Goal: Task Accomplishment & Management: Use online tool/utility

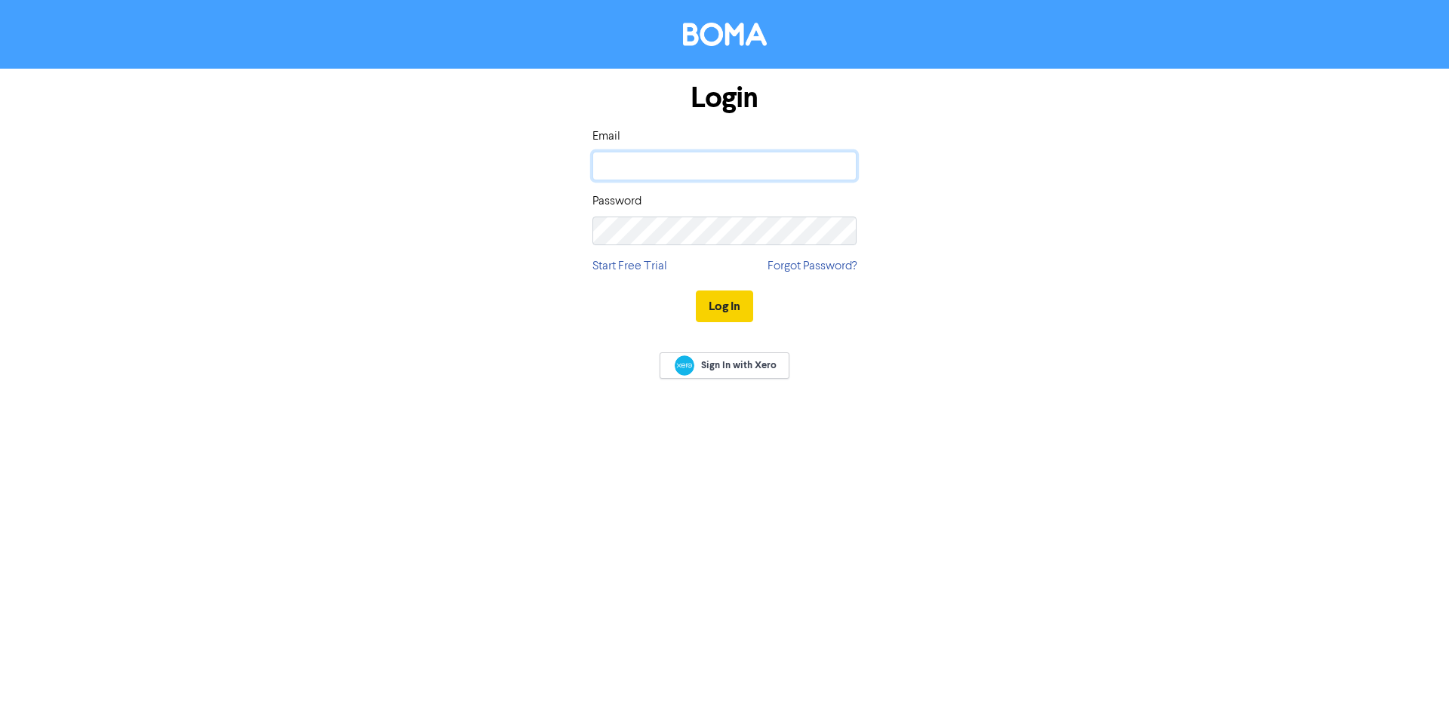
type input "[PERSON_NAME][EMAIL_ADDRESS][DOMAIN_NAME]"
click at [704, 306] on button "Log In" at bounding box center [724, 307] width 57 height 32
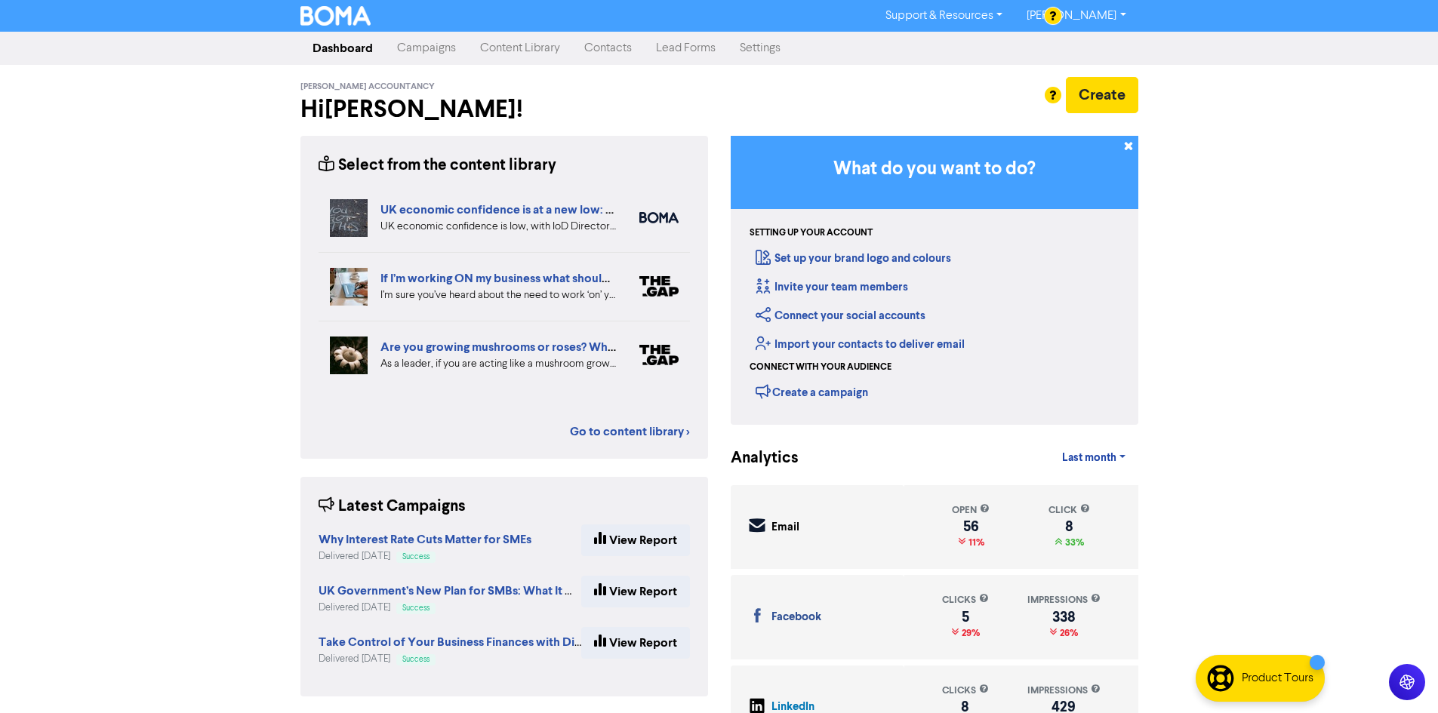
click at [527, 40] on link "Content Library" at bounding box center [520, 48] width 104 height 30
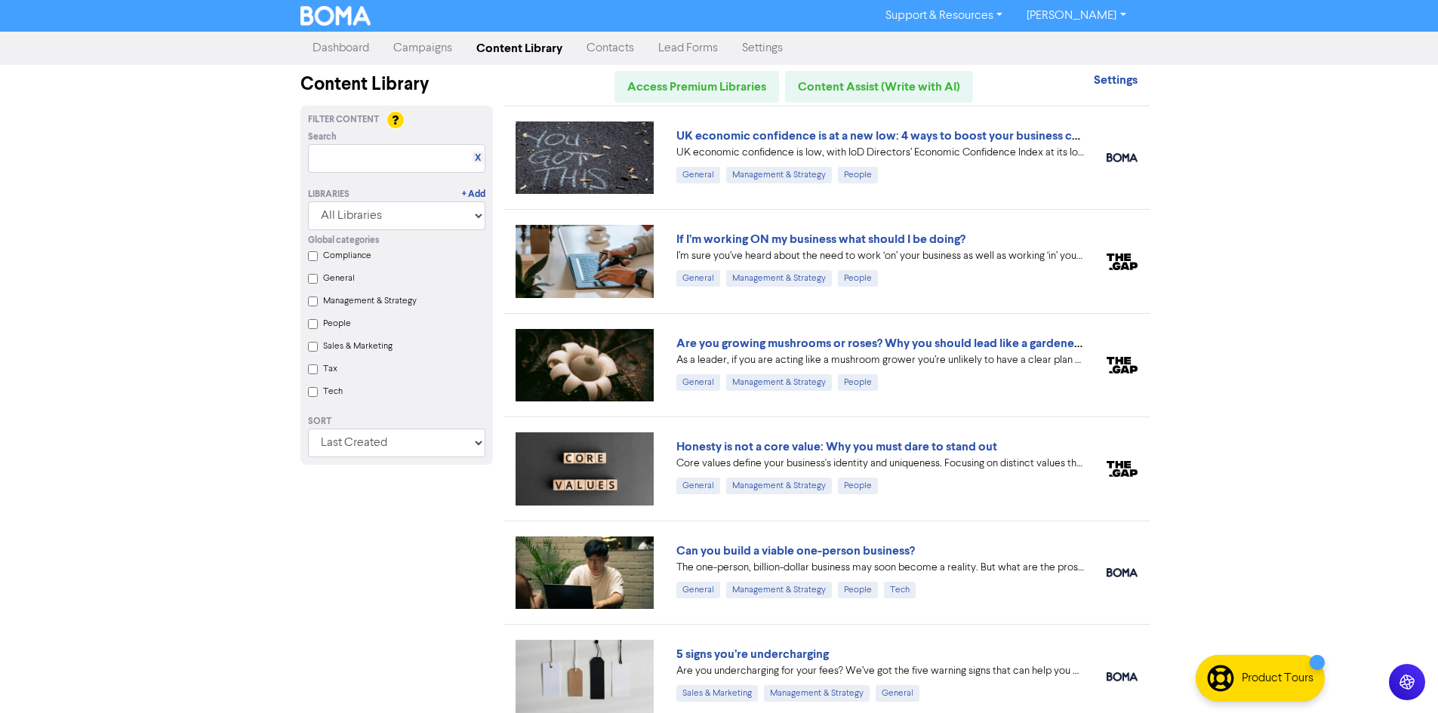
click at [424, 50] on link "Campaigns" at bounding box center [422, 48] width 83 height 30
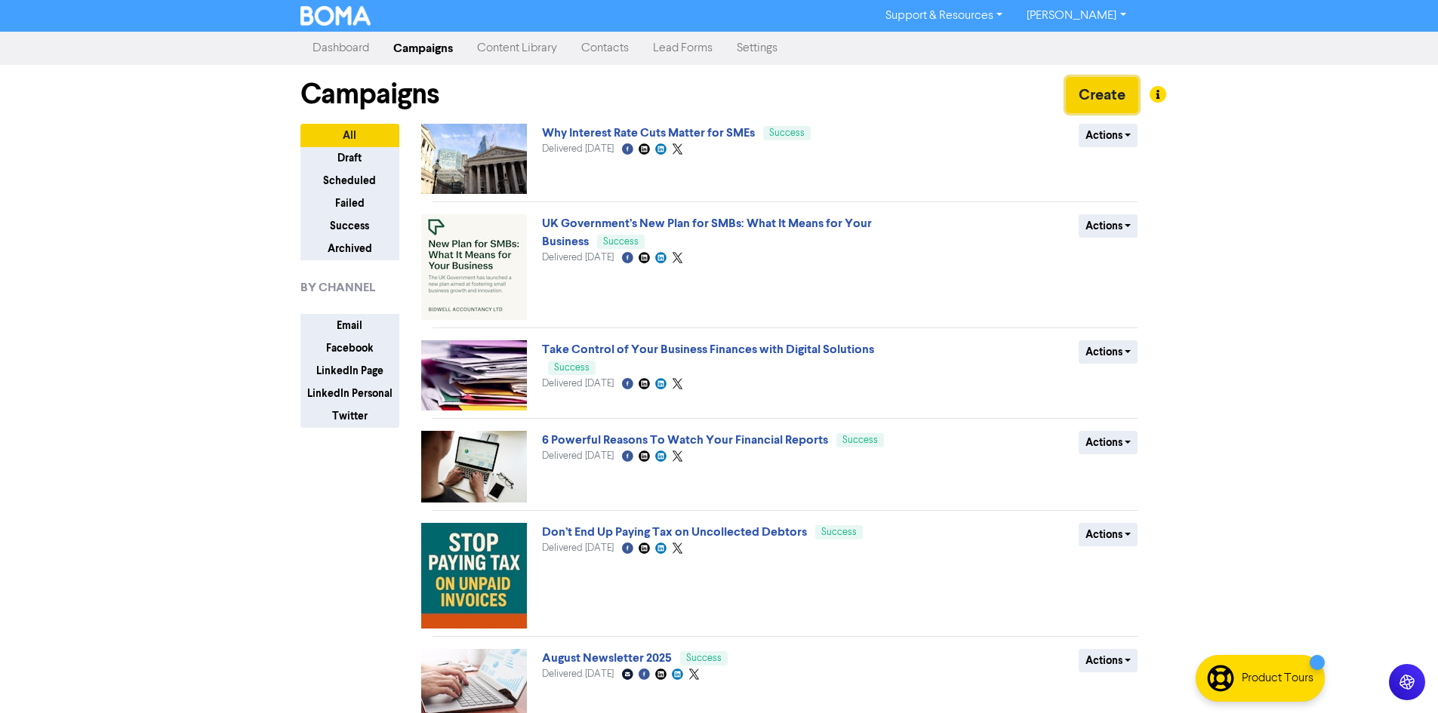
click at [1084, 102] on button "Create" at bounding box center [1102, 95] width 72 height 36
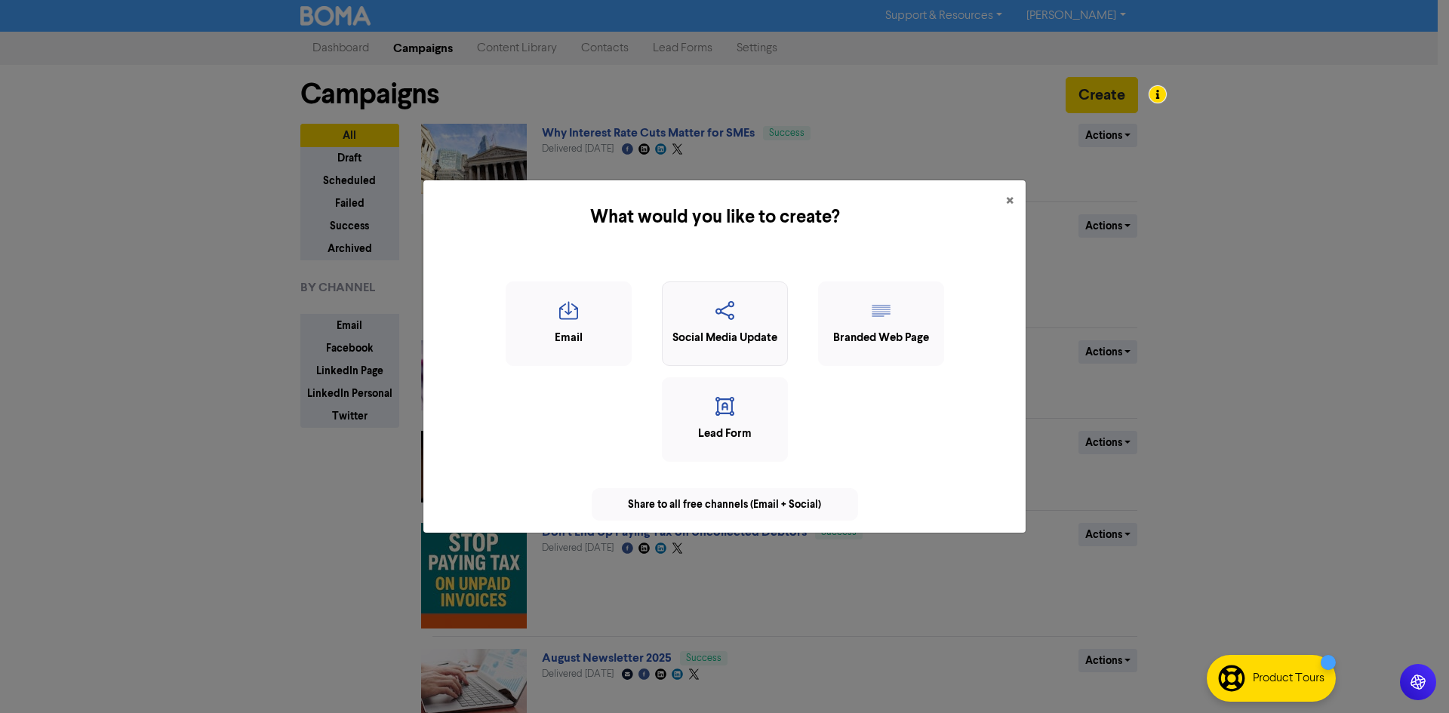
click at [743, 308] on icon "button" at bounding box center [724, 315] width 109 height 29
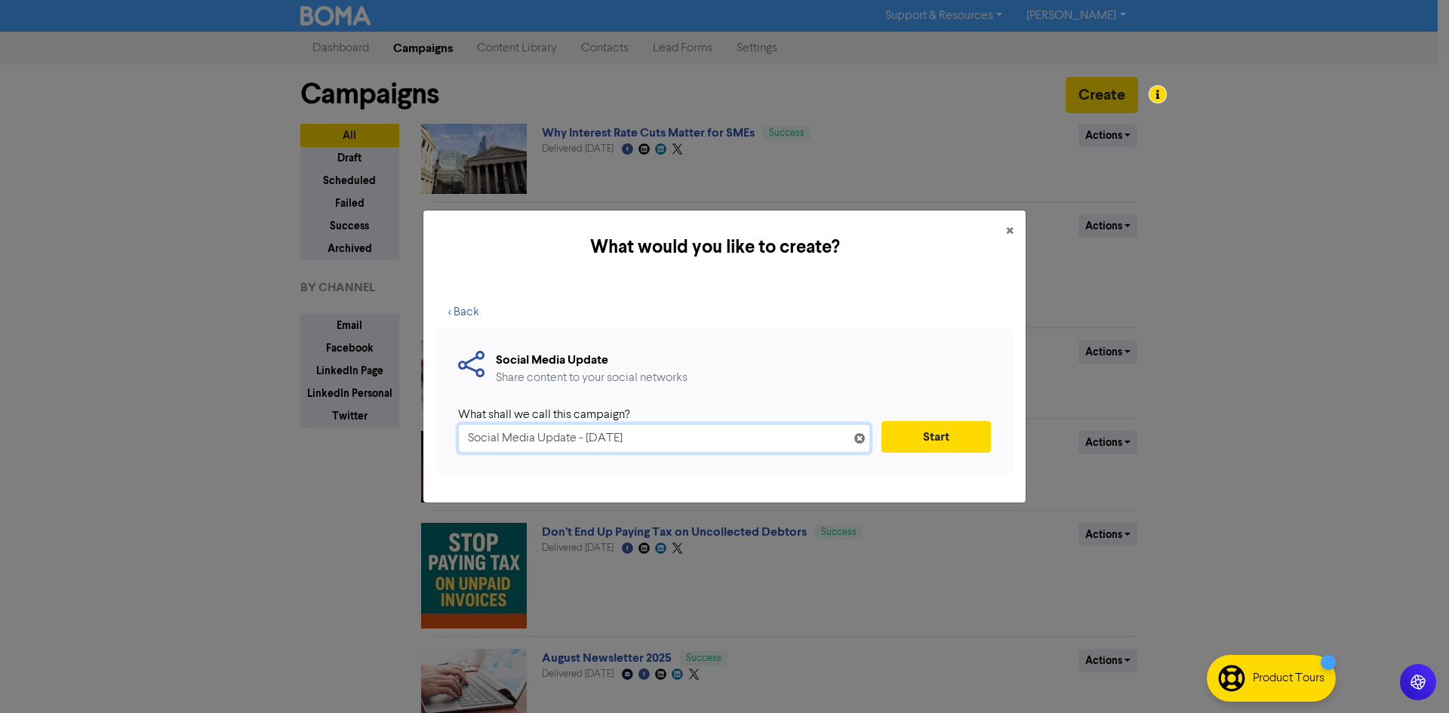
click at [664, 439] on input "Social Media Update - [DATE]" at bounding box center [664, 438] width 412 height 29
drag, startPoint x: 686, startPoint y: 436, endPoint x: 418, endPoint y: 436, distance: 267.9
click at [418, 436] on div "What would you like to create? × < Back Social Media Update Share content to yo…" at bounding box center [724, 356] width 1449 height 713
paste input "UK economic confidence is at a new low: 4 ways to boost your business confidence"
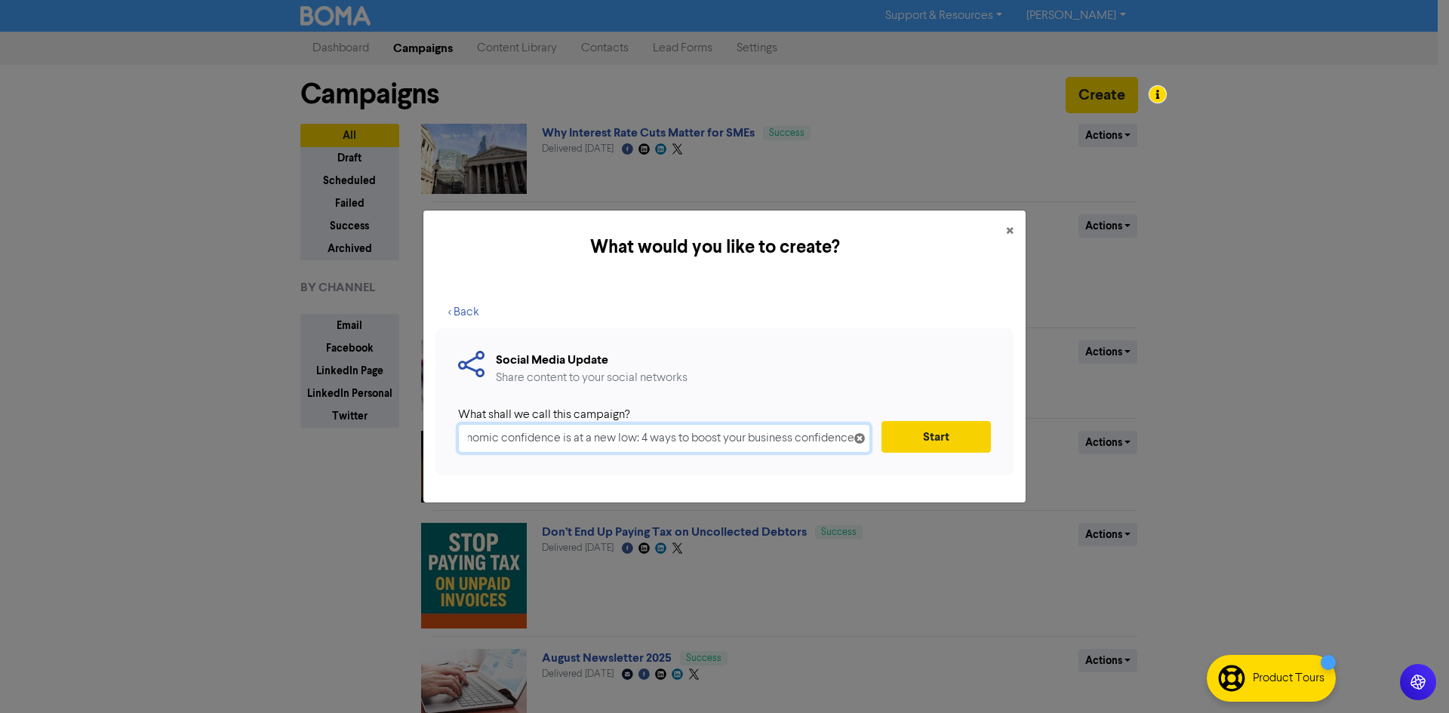
type input "UK economic confidence is at a new low: 4 ways to boost your business confidence"
click at [944, 442] on button "Start" at bounding box center [936, 437] width 109 height 32
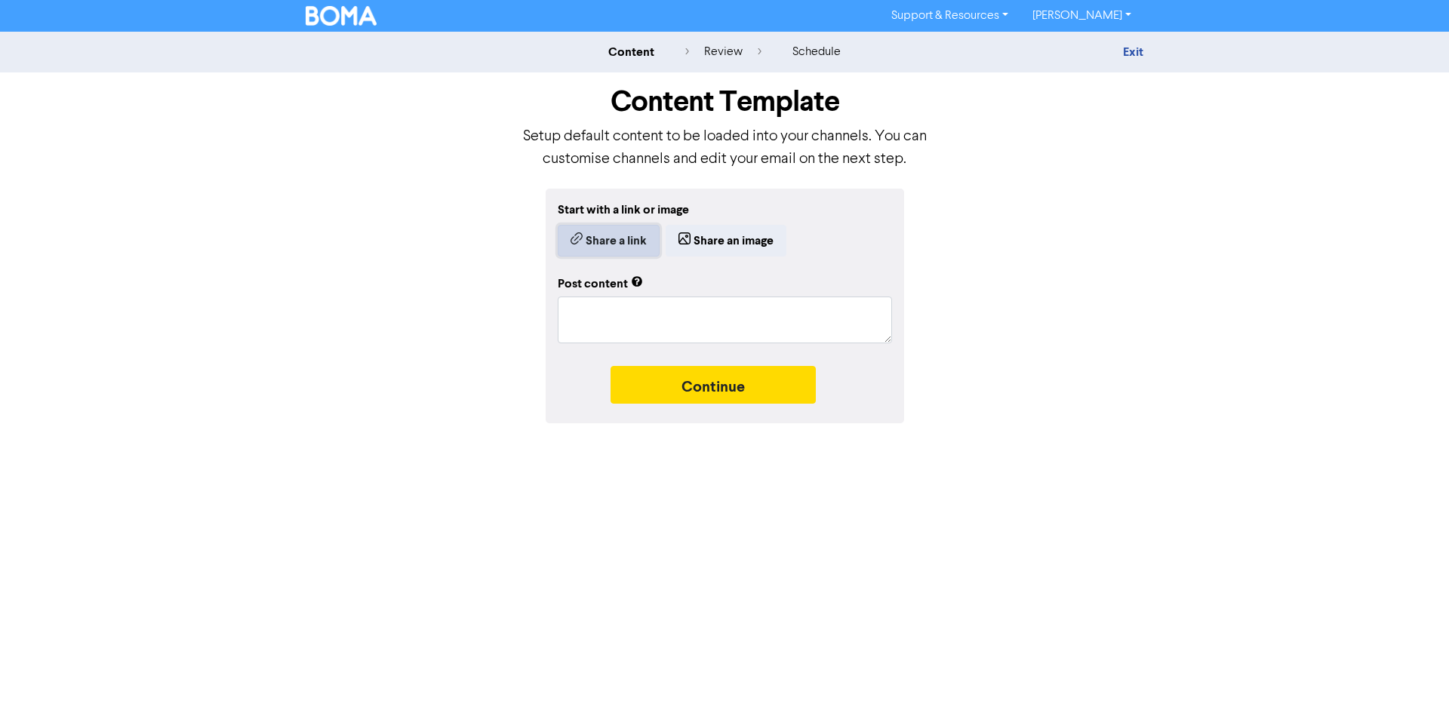
click at [608, 238] on button "Share a link" at bounding box center [609, 241] width 102 height 32
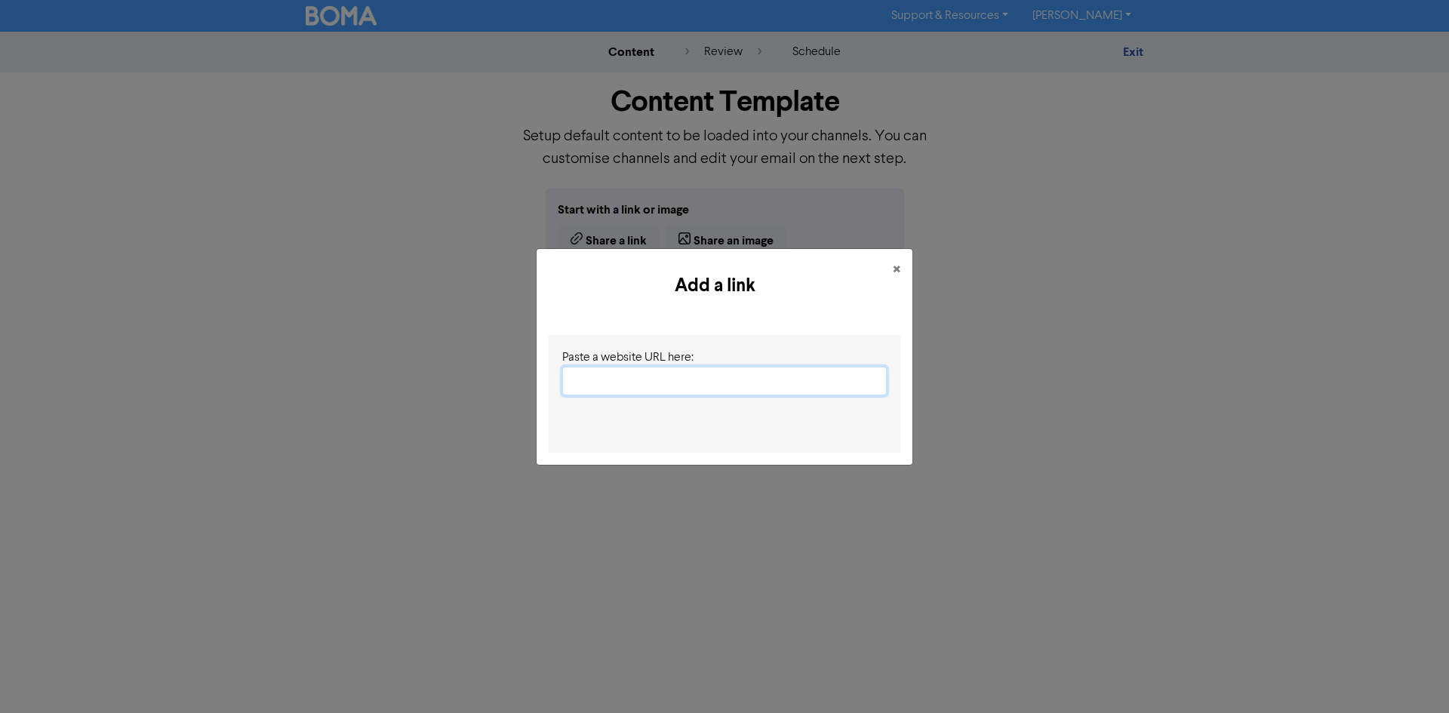
paste input "[URL][DOMAIN_NAME]"
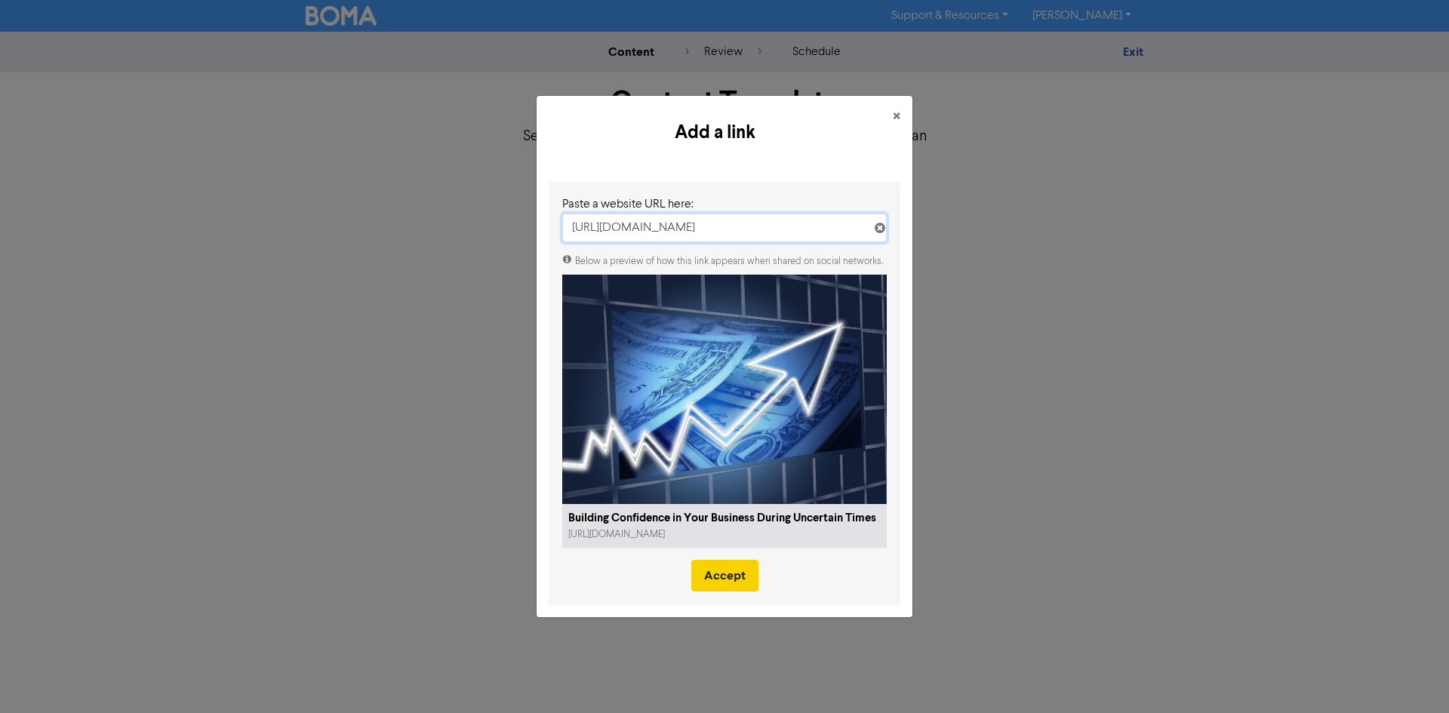
type input "[URL][DOMAIN_NAME]"
click at [729, 583] on button "Accept" at bounding box center [724, 576] width 67 height 32
type textarea "x"
type textarea "For any business to thrive, confidence is essential. Yet, in [DATE], with so mu…"
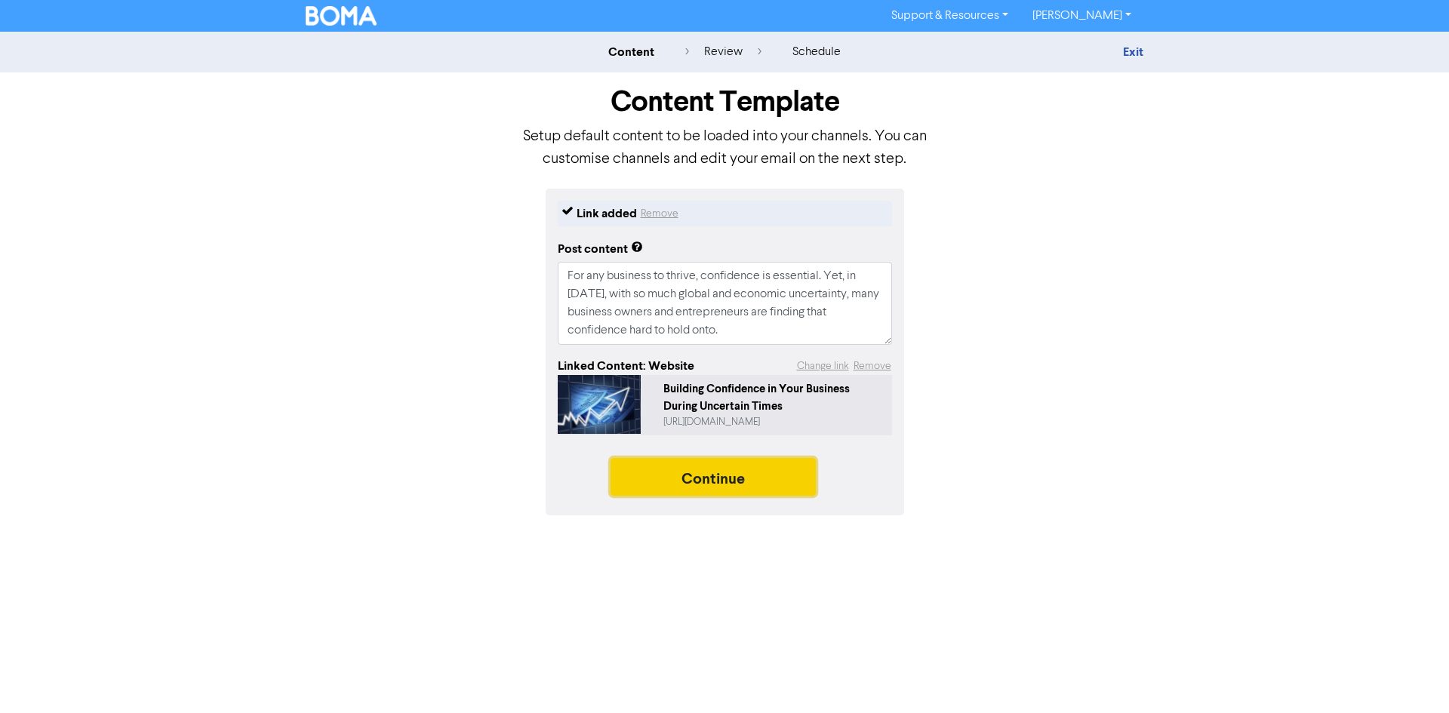
click at [716, 479] on button "Continue" at bounding box center [713, 477] width 205 height 38
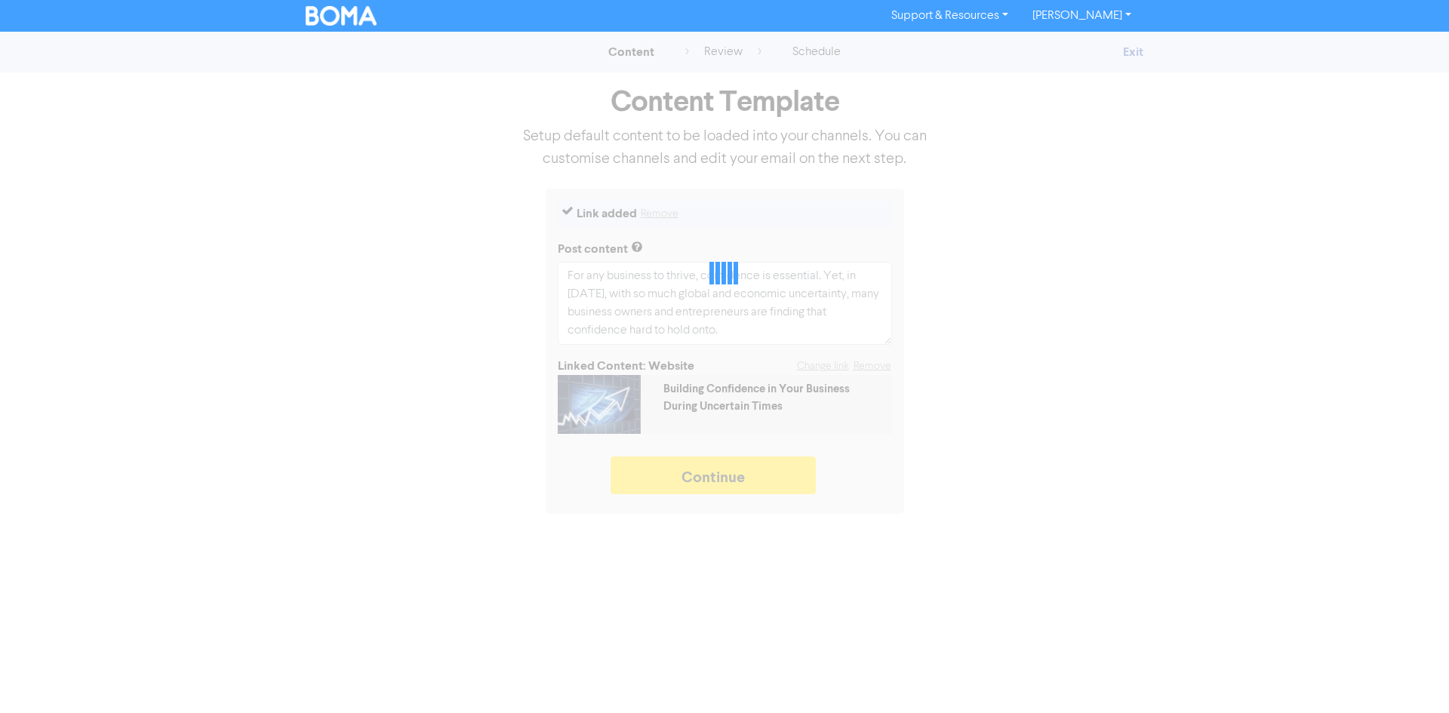
type textarea "x"
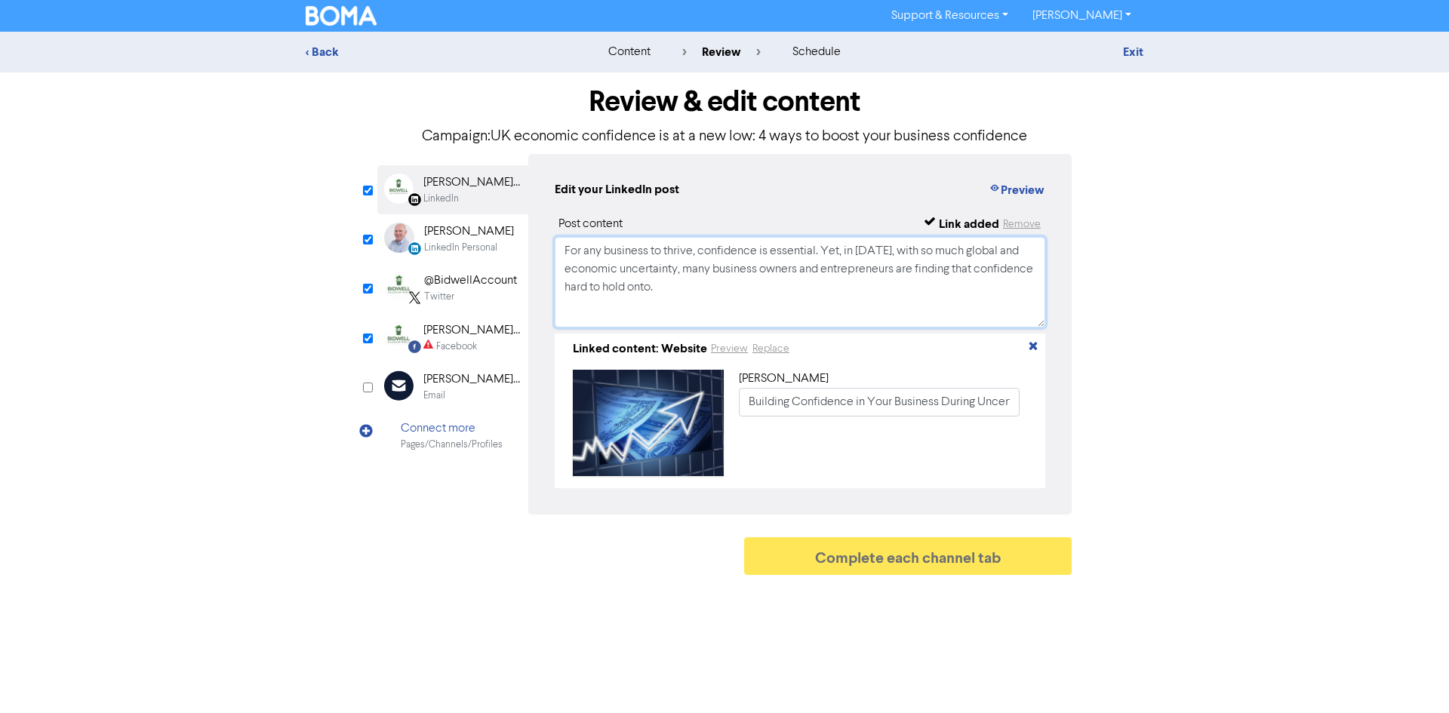
drag, startPoint x: 561, startPoint y: 248, endPoint x: 814, endPoint y: 320, distance: 263.5
click at [814, 320] on textarea "For any business to thrive, confidence is essential. Yet, in [DATE], with so mu…" at bounding box center [800, 282] width 491 height 91
paste textarea "🌍 Confidence is the foundation of business growth—but in [DATE], many business …"
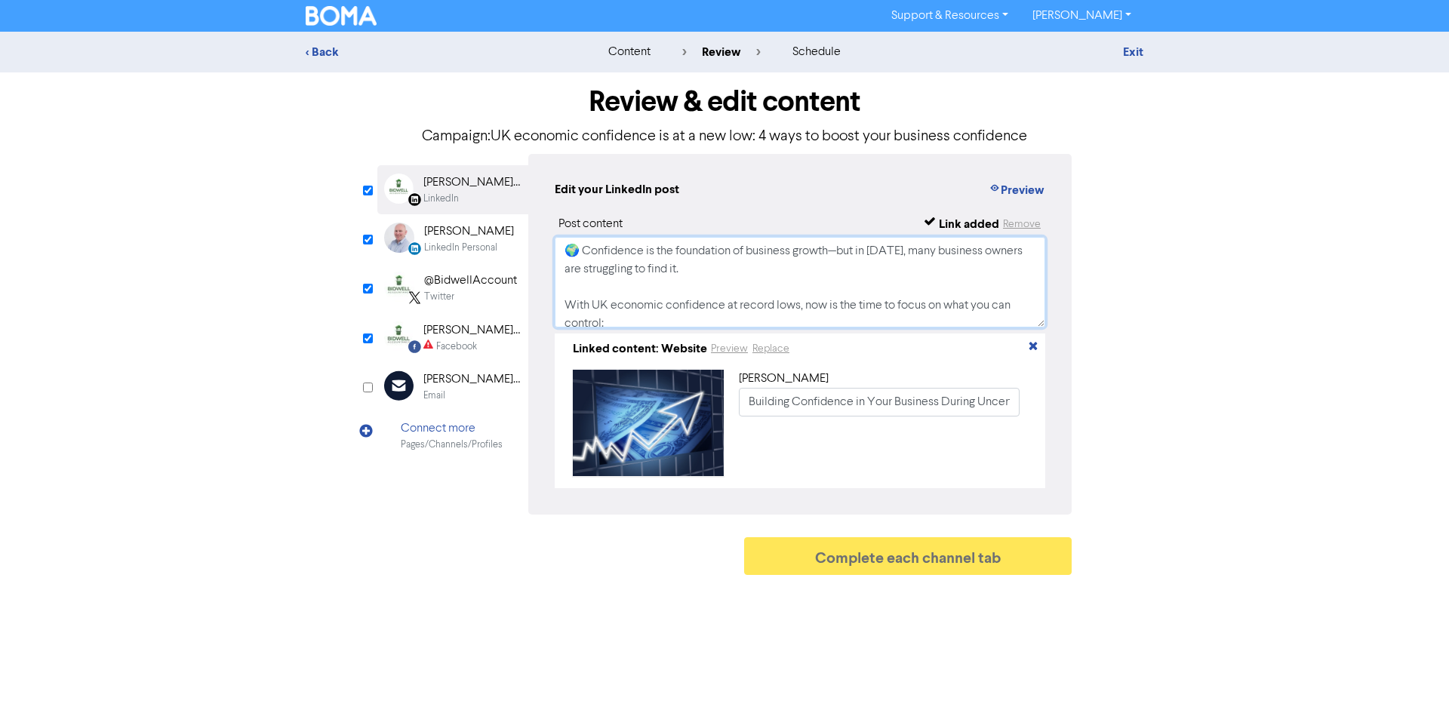
scroll to position [259, 0]
type textarea "🌍 Confidence is the foundation of business growth—but in [DATE], many business …"
click at [445, 225] on div "[PERSON_NAME]" at bounding box center [469, 232] width 90 height 18
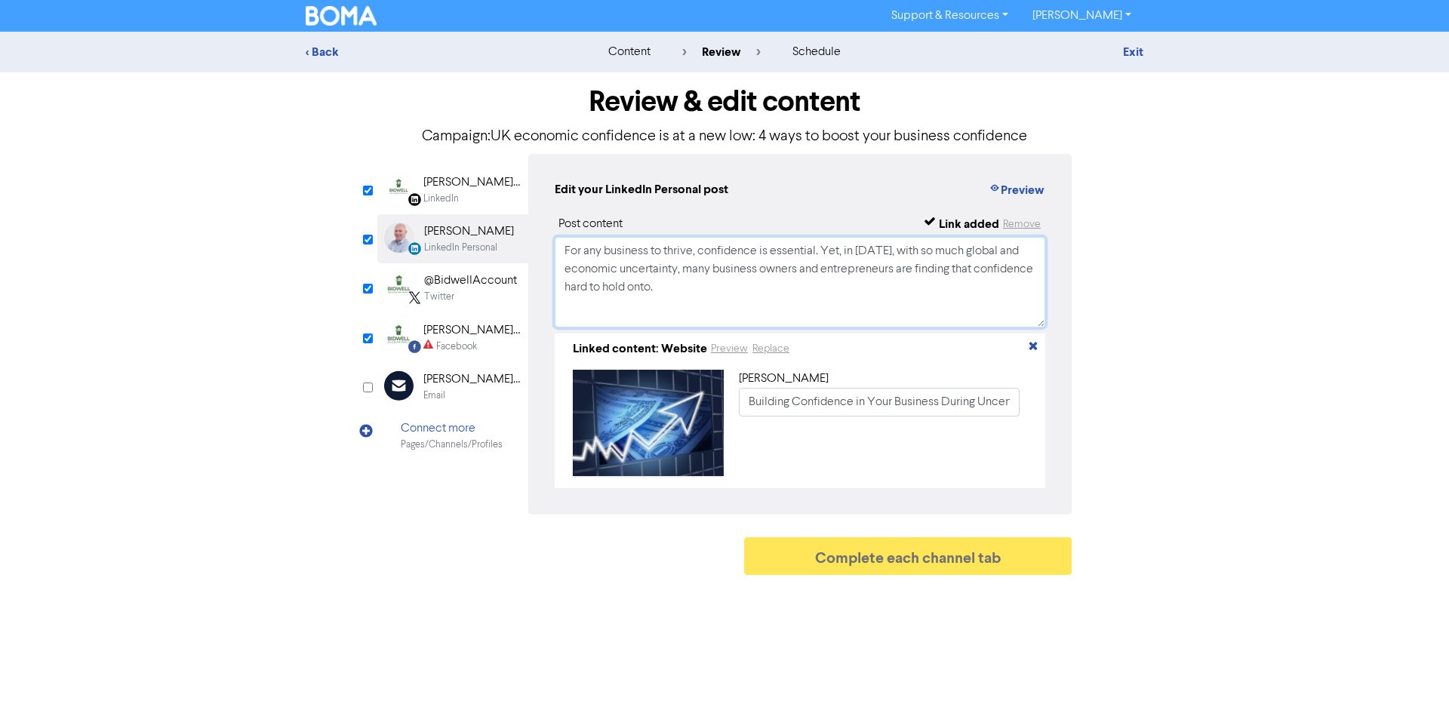
click at [564, 251] on textarea "For any business to thrive, confidence is essential. Yet, in [DATE], with so mu…" at bounding box center [800, 282] width 491 height 91
drag, startPoint x: 677, startPoint y: 277, endPoint x: 725, endPoint y: 293, distance: 50.8
click at [725, 293] on textarea "For any business to thrive, confidence is essential. Yet, in [DATE], with so mu…" at bounding box center [800, 282] width 491 height 91
click at [759, 301] on textarea "For any business to thrive, confidence is essential. Yet, in [DATE], with so mu…" at bounding box center [800, 282] width 491 height 91
drag, startPoint x: 726, startPoint y: 291, endPoint x: 501, endPoint y: 241, distance: 230.4
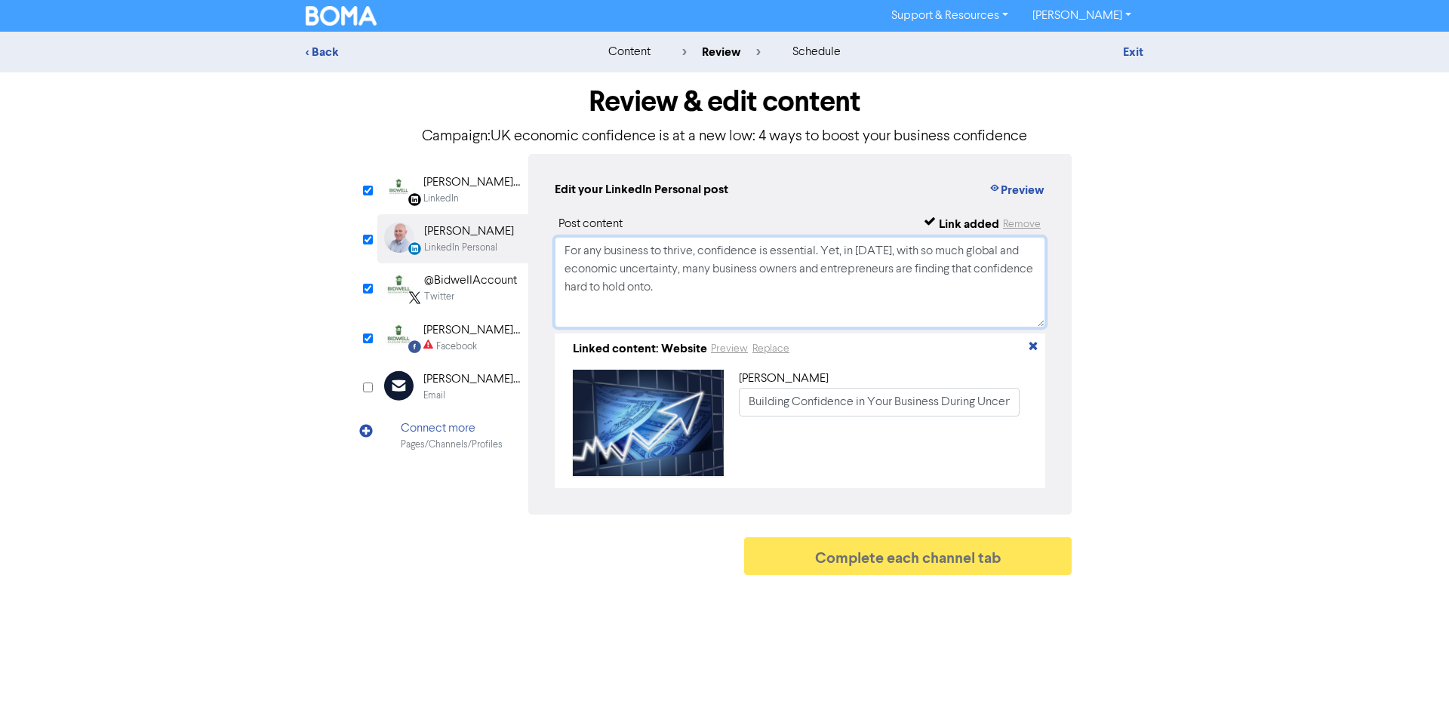
click at [501, 241] on div "LinkedIn Page Created with Sketch. [PERSON_NAME] Accountancy Limited LinkedIn L…" at bounding box center [724, 334] width 694 height 361
paste textarea "🌍 Confidence is the foundation of business growth—but in [DATE], many business …"
type textarea "🌍 Confidence is the foundation of business growth—but in [DATE], many business …"
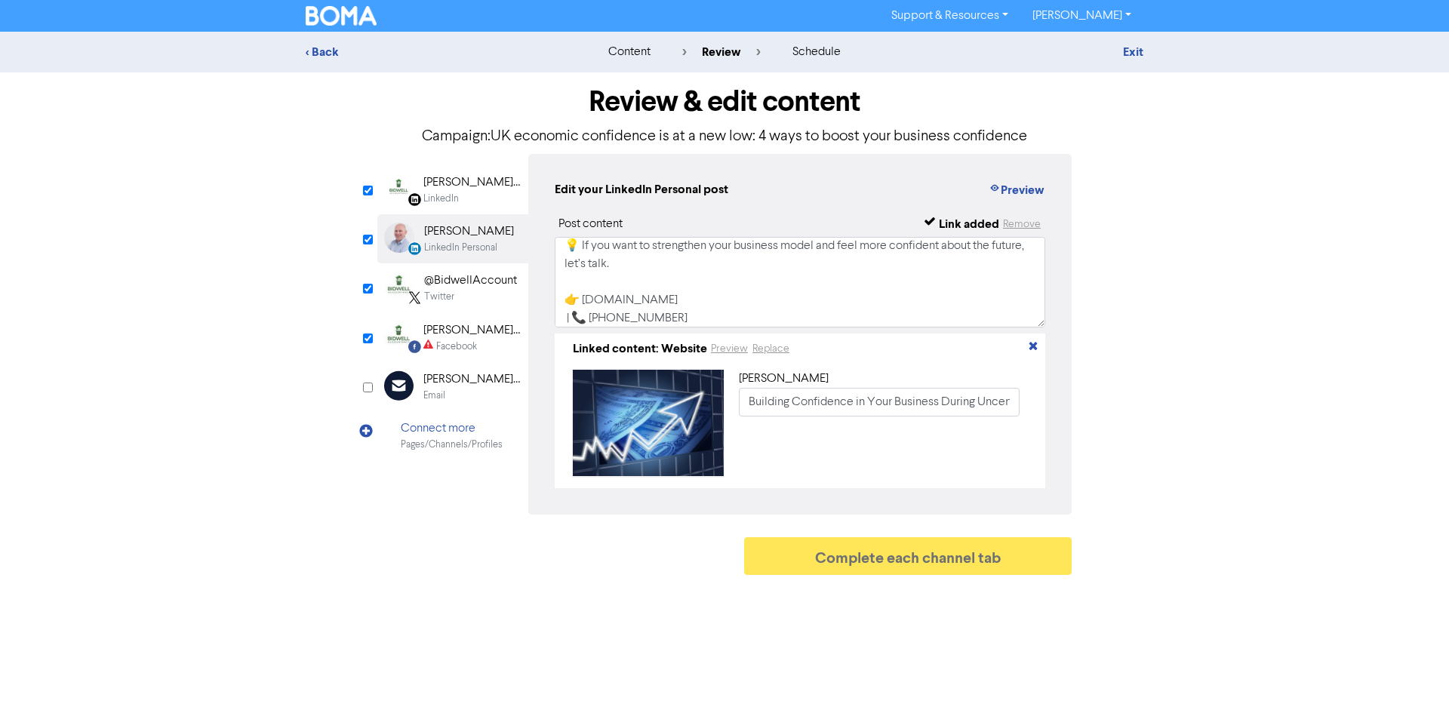
click at [470, 288] on div "@BidwellAccount" at bounding box center [470, 281] width 93 height 18
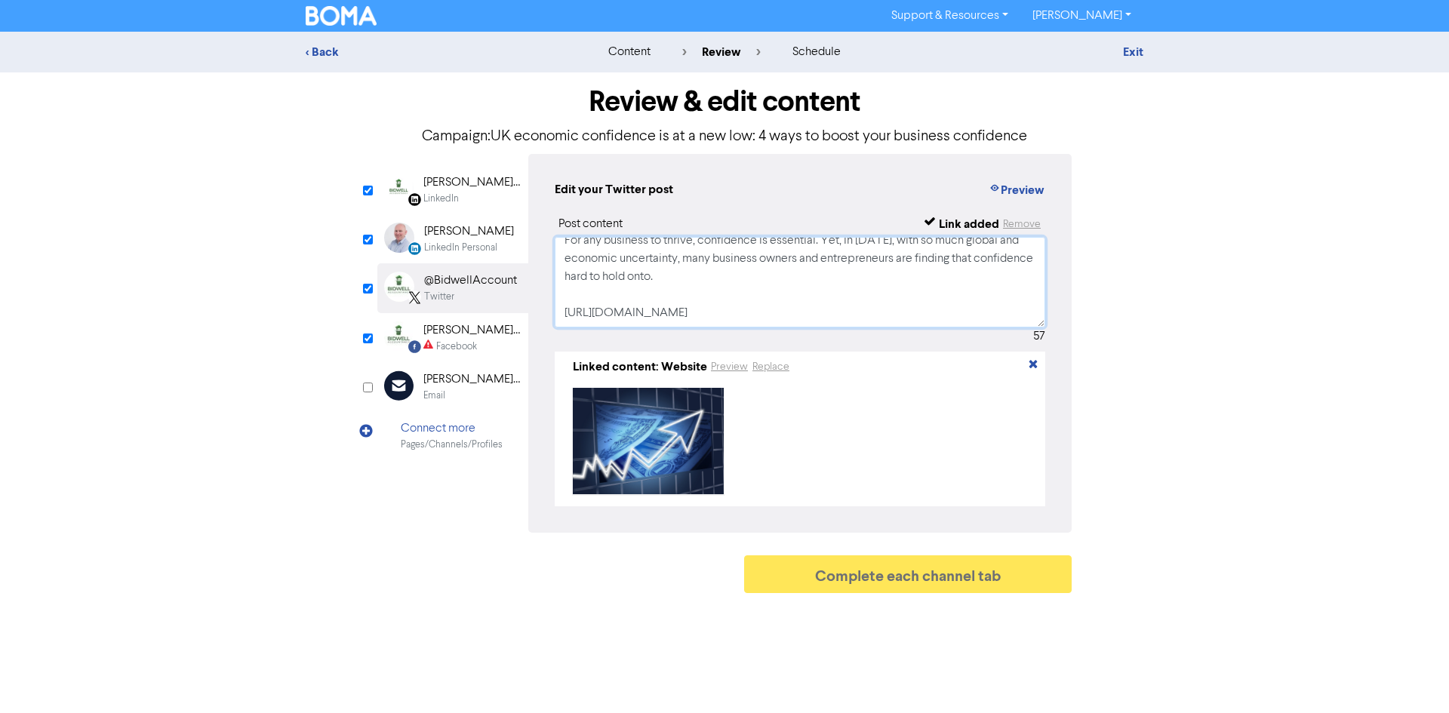
drag, startPoint x: 565, startPoint y: 254, endPoint x: 1063, endPoint y: 385, distance: 514.2
click at [1063, 385] on div "Edit your Twitter post Preview Post content Link added Remove For any business …" at bounding box center [799, 343] width 543 height 379
paste textarea "Business confidence may be at record lows, but you can take control: 🔍 Know you…"
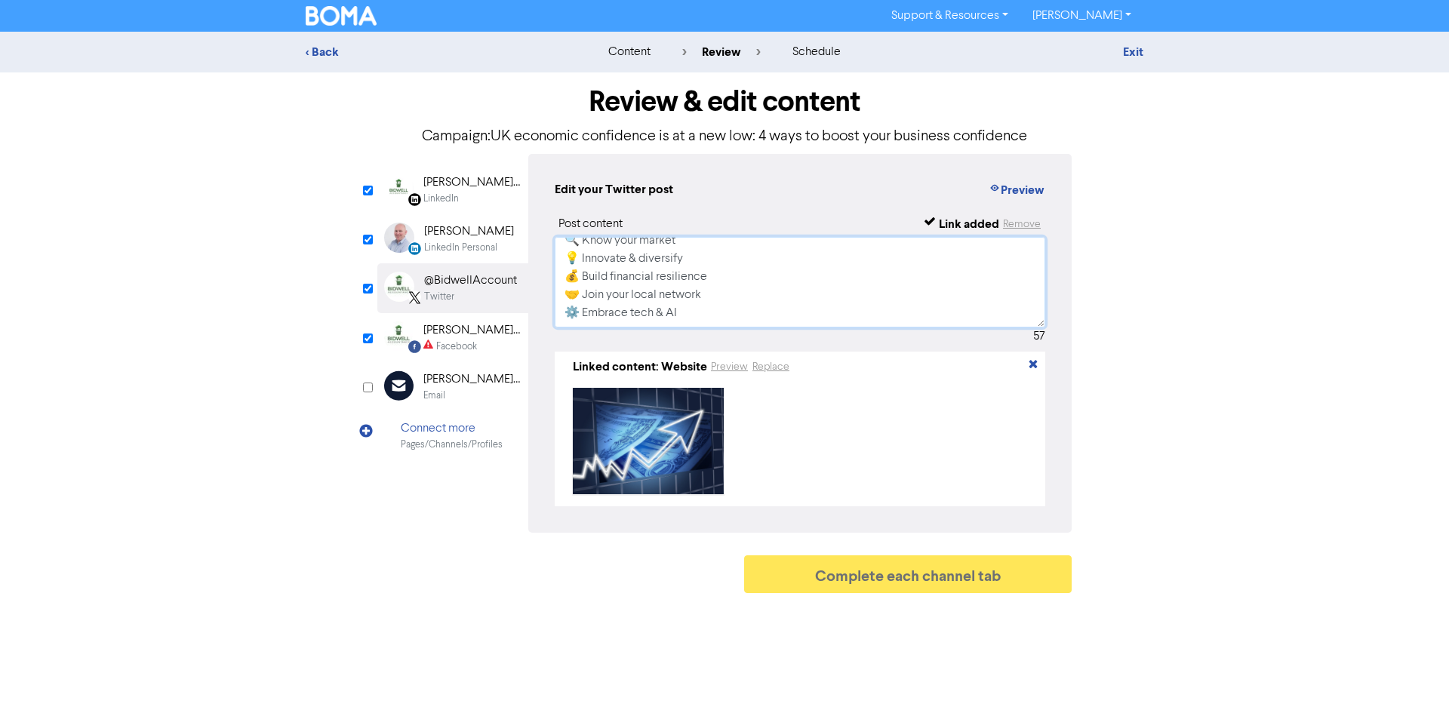
scroll to position [60, 0]
type textarea "Business confidence may be at record lows, but you can take control: 🔍 Know you…"
click at [472, 337] on div "[PERSON_NAME] Accountancy" at bounding box center [471, 331] width 97 height 18
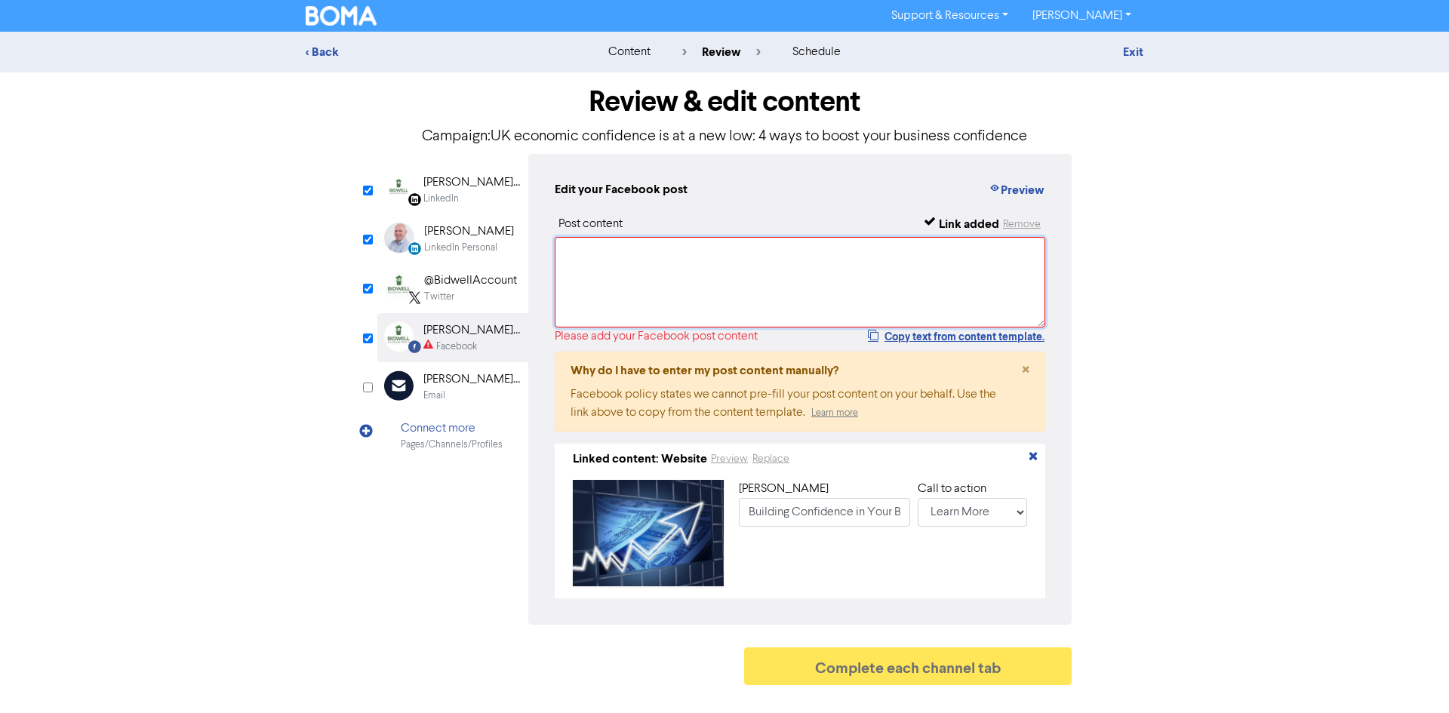
click at [658, 292] on textarea at bounding box center [800, 282] width 491 height 91
paste textarea "Confidence is key to growing a successful business—but with the current economi…"
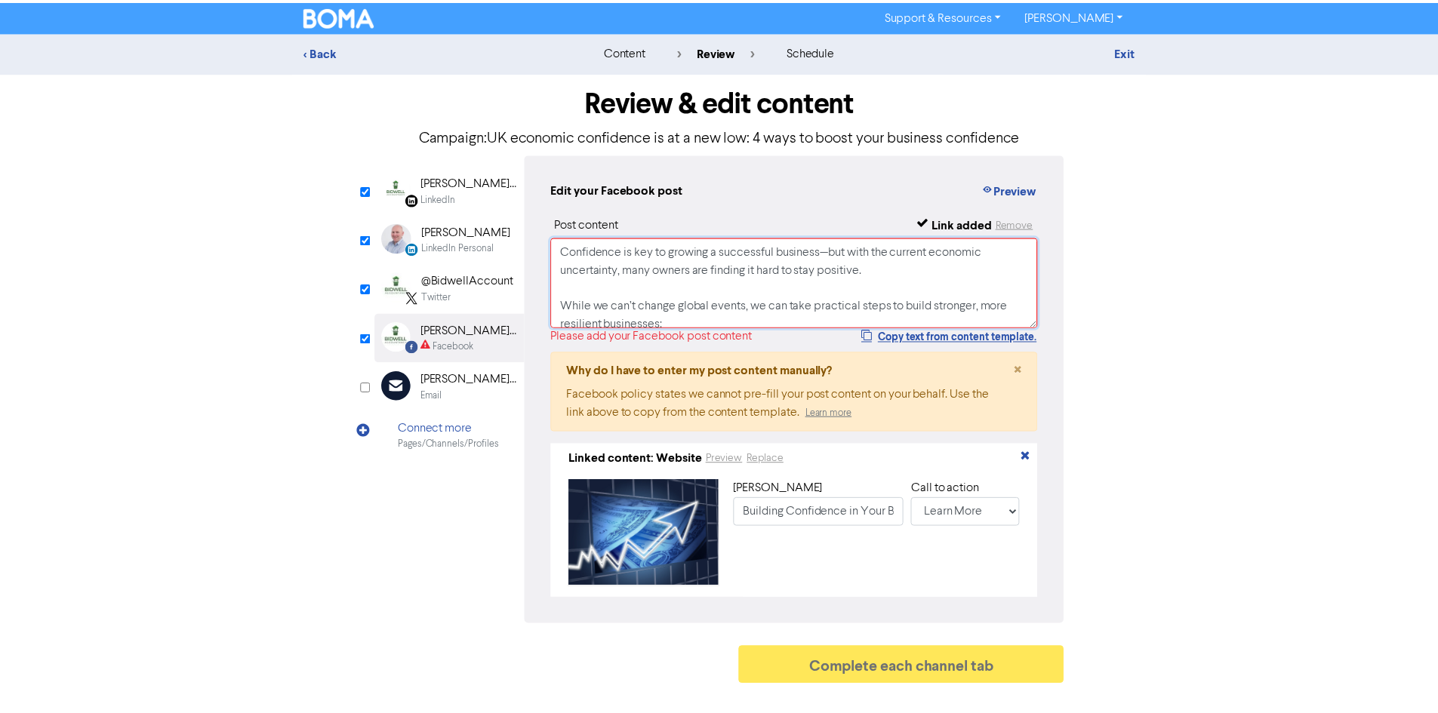
scroll to position [223, 0]
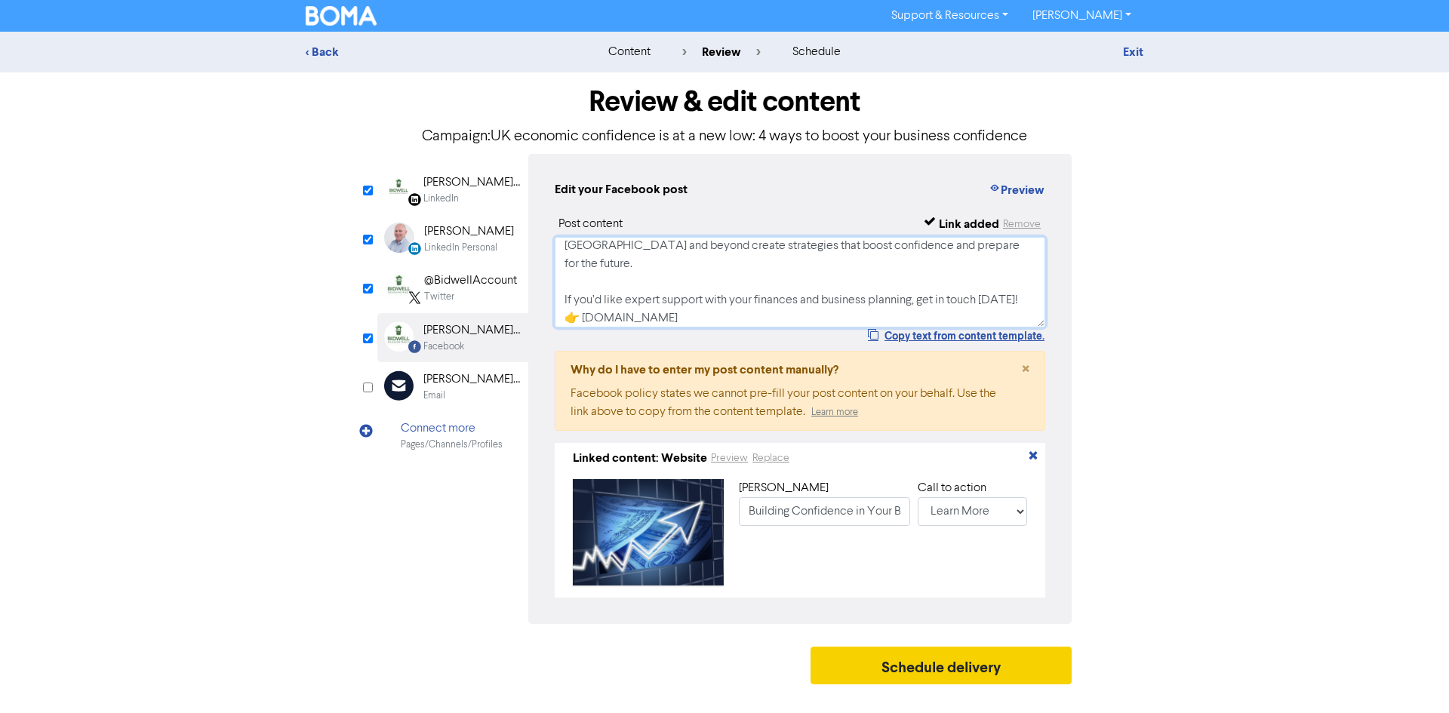
type textarea "Confidence is key to growing a successful business—but with the current economi…"
click at [890, 675] on button "Schedule delivery" at bounding box center [941, 666] width 261 height 38
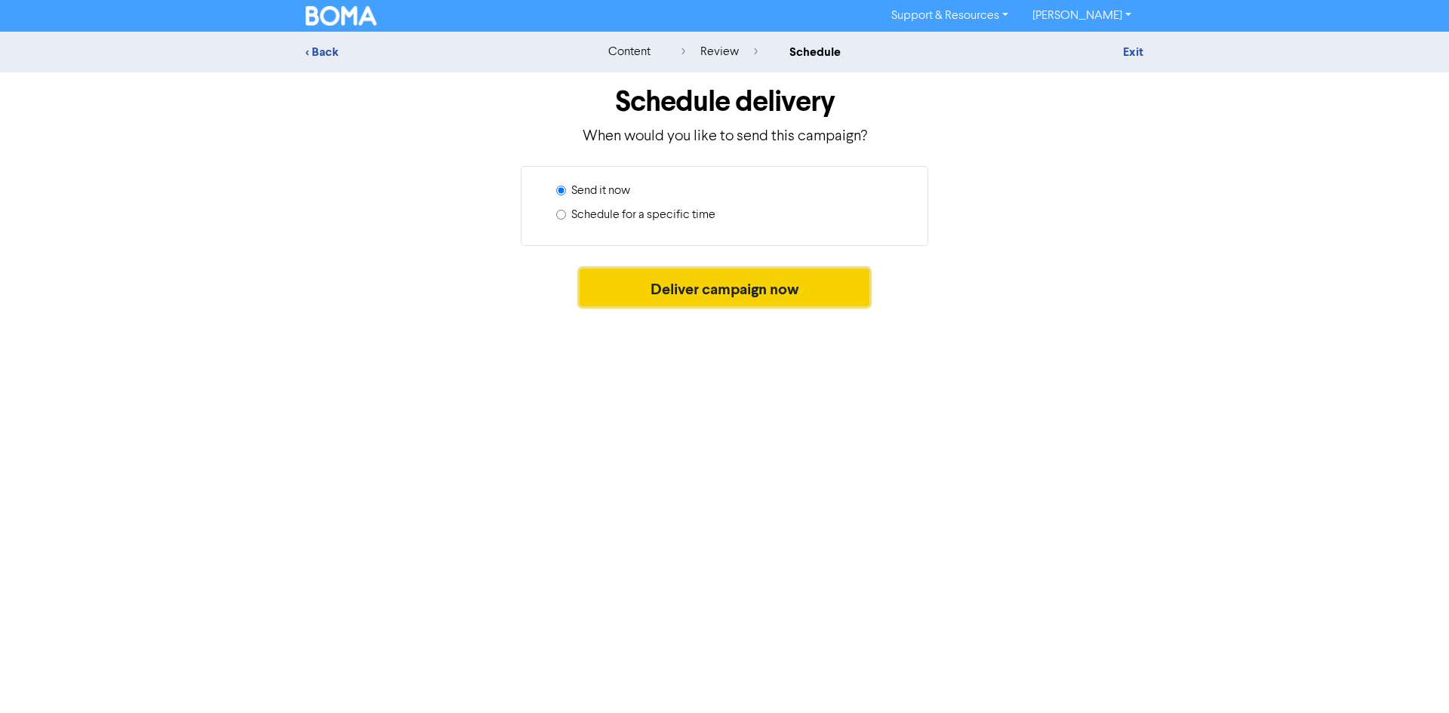
click at [632, 297] on button "Deliver campaign now" at bounding box center [725, 288] width 291 height 38
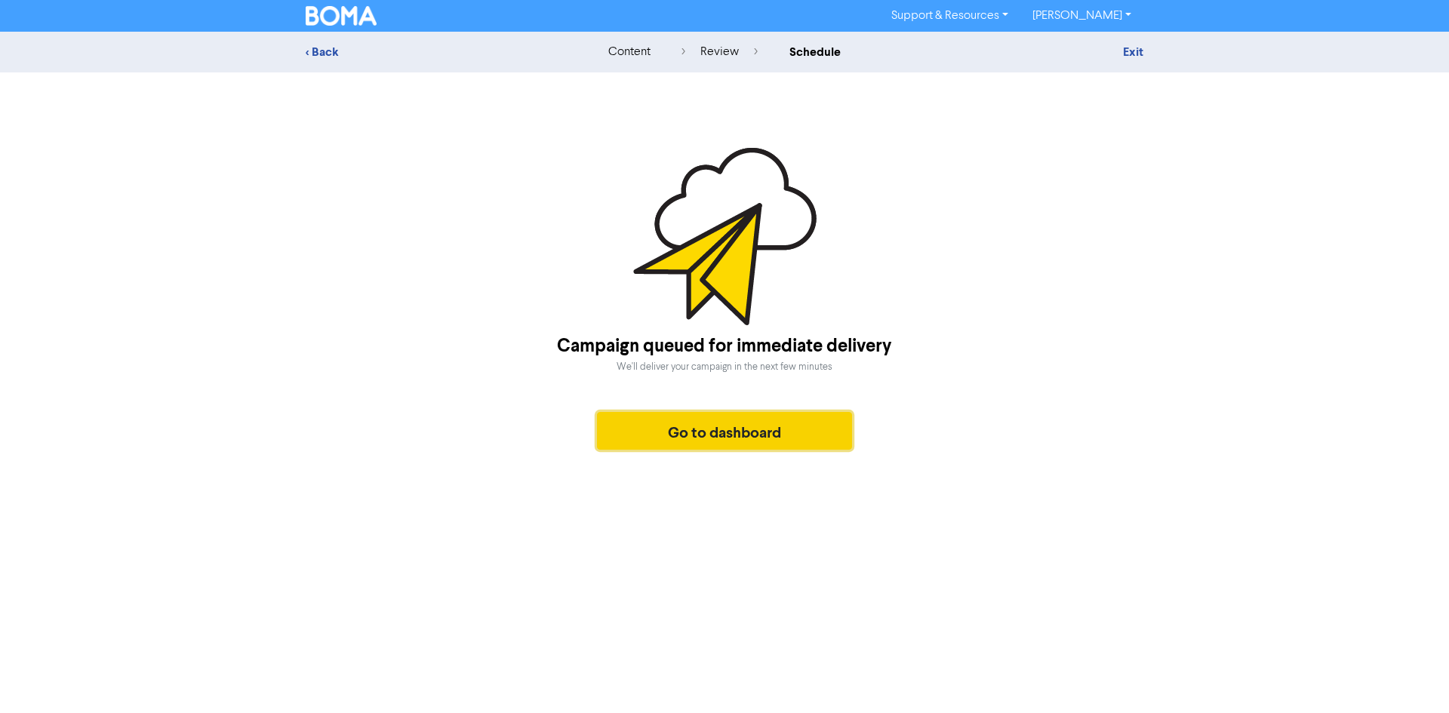
click at [691, 435] on button "Go to dashboard" at bounding box center [724, 431] width 255 height 38
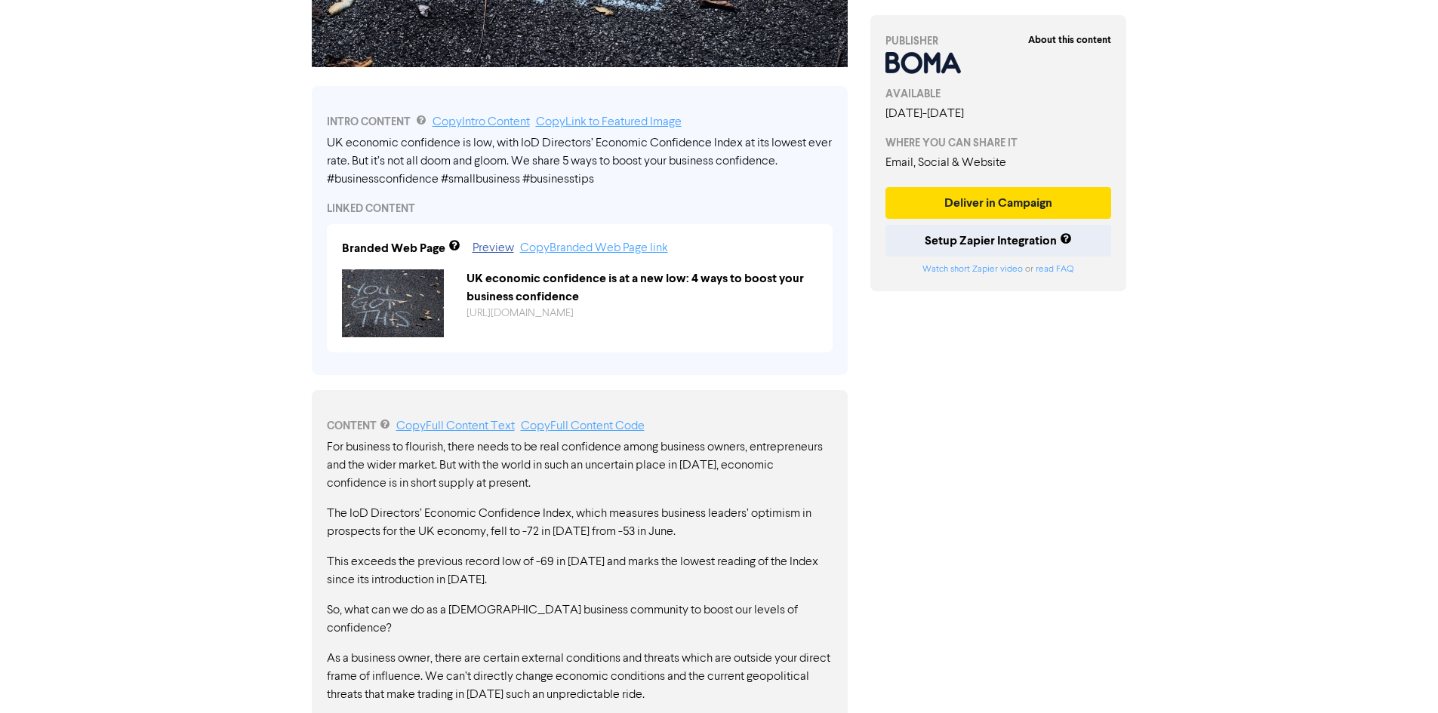
scroll to position [528, 0]
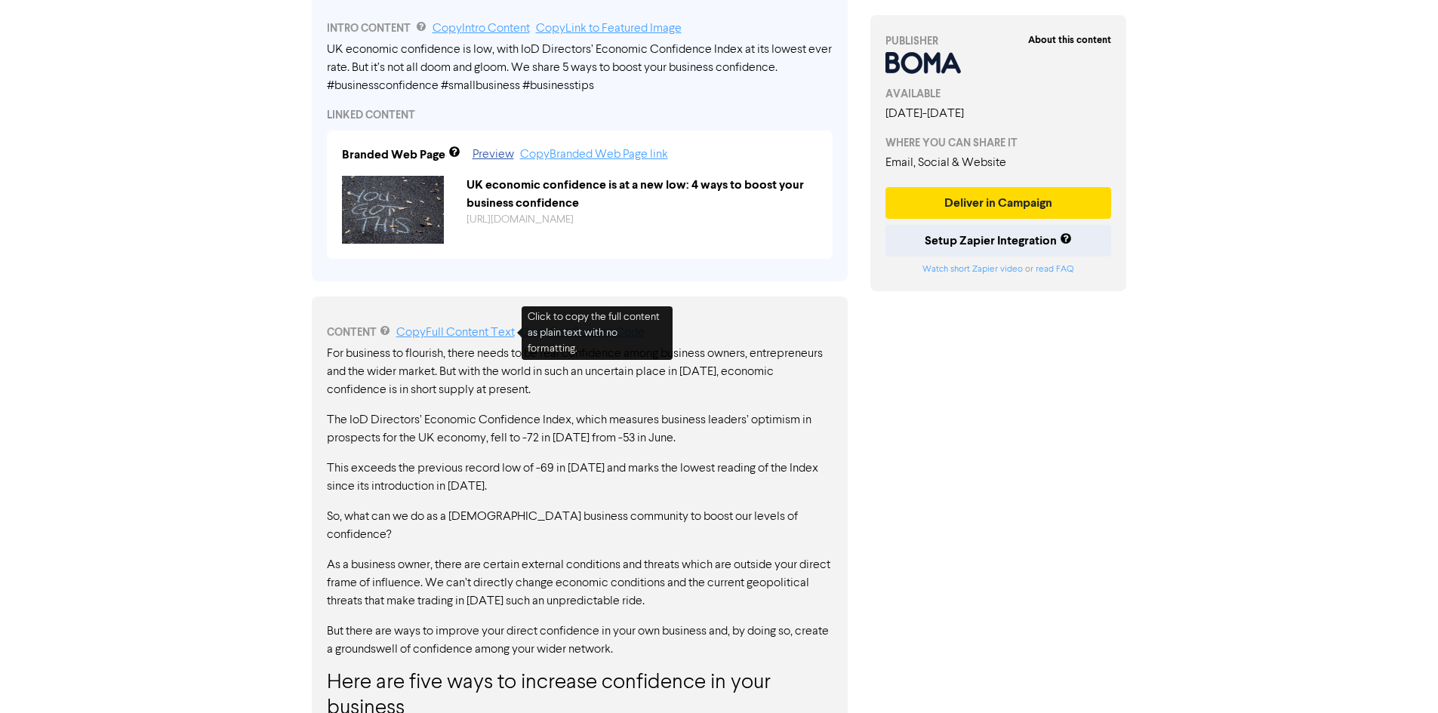
click at [417, 334] on link "Copy Full Content Text" at bounding box center [455, 333] width 118 height 12
